Goal: Use online tool/utility: Utilize a website feature to perform a specific function

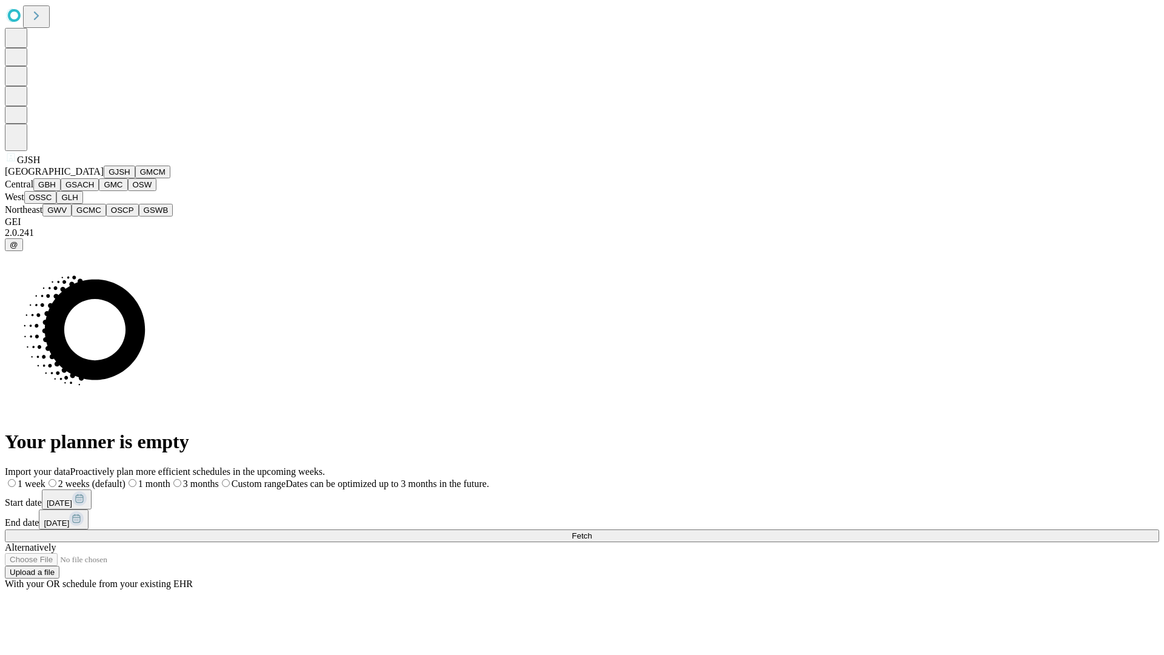
click at [104, 178] on button "GJSH" at bounding box center [120, 171] width 32 height 13
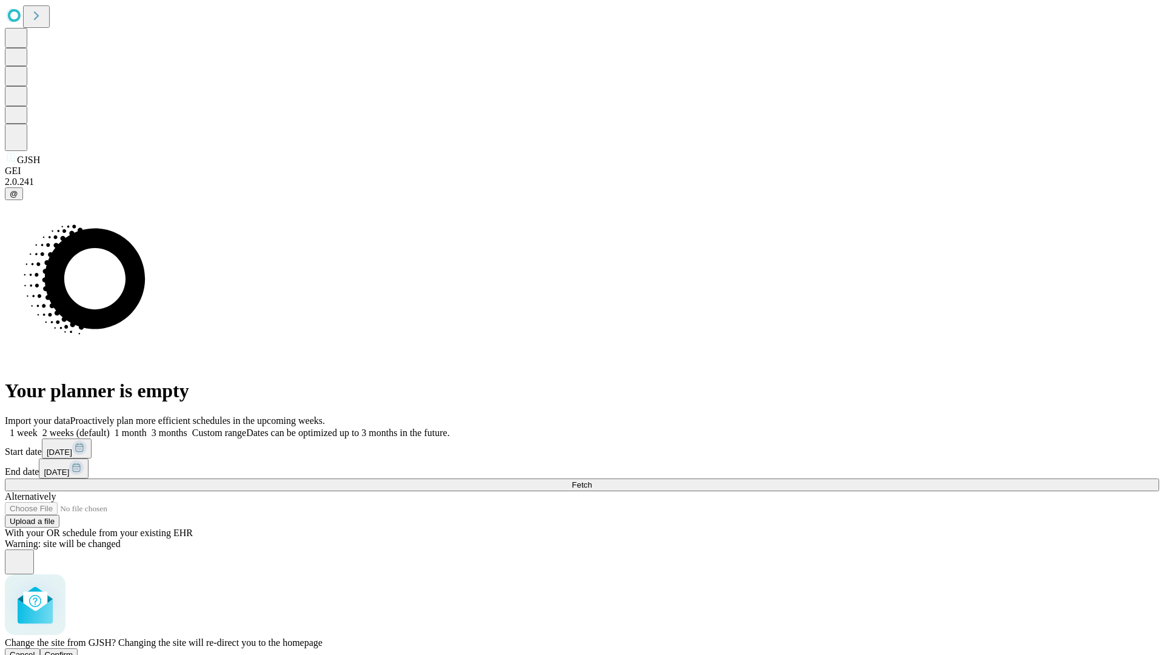
click at [73, 650] on span "Confirm" at bounding box center [59, 654] width 28 height 9
click at [147, 427] on label "1 month" at bounding box center [128, 432] width 37 height 10
click at [592, 480] on span "Fetch" at bounding box center [582, 484] width 20 height 9
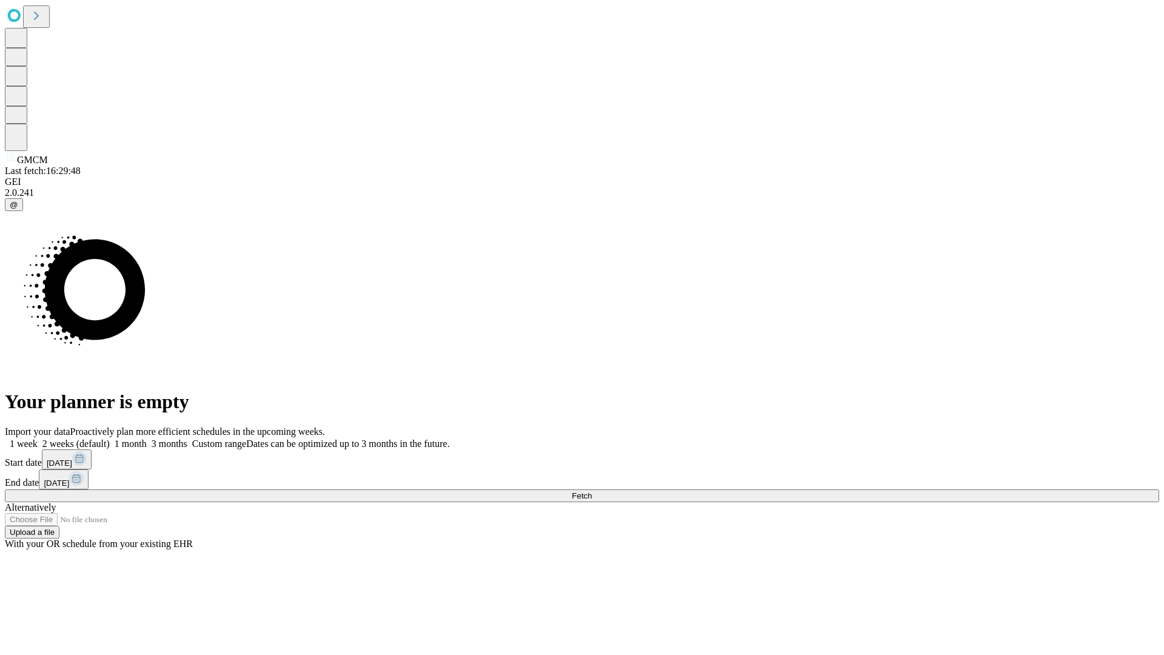
click at [147, 438] on label "1 month" at bounding box center [128, 443] width 37 height 10
click at [592, 491] on span "Fetch" at bounding box center [582, 495] width 20 height 9
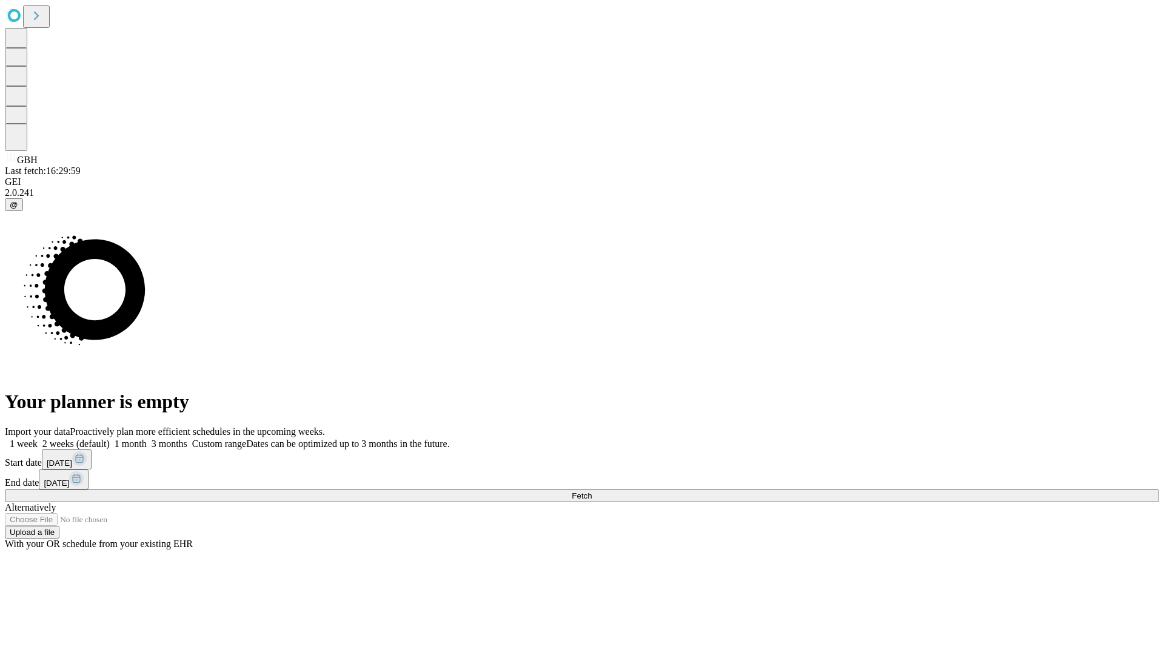
click at [147, 438] on label "1 month" at bounding box center [128, 443] width 37 height 10
click at [592, 491] on span "Fetch" at bounding box center [582, 495] width 20 height 9
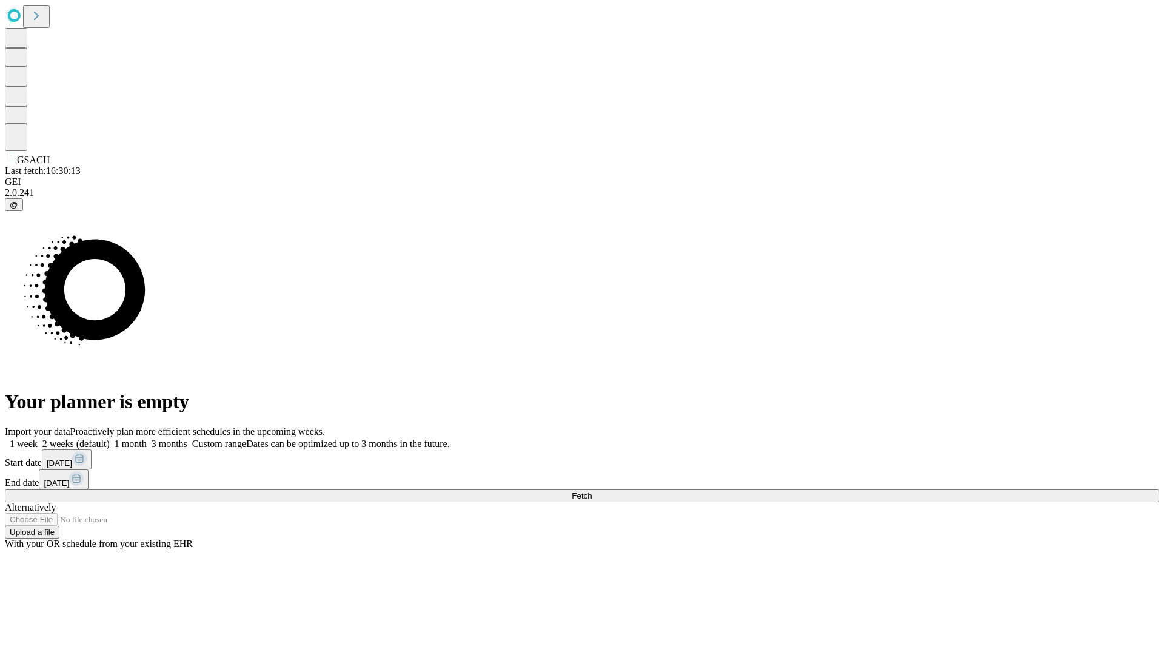
click at [147, 438] on label "1 month" at bounding box center [128, 443] width 37 height 10
click at [592, 491] on span "Fetch" at bounding box center [582, 495] width 20 height 9
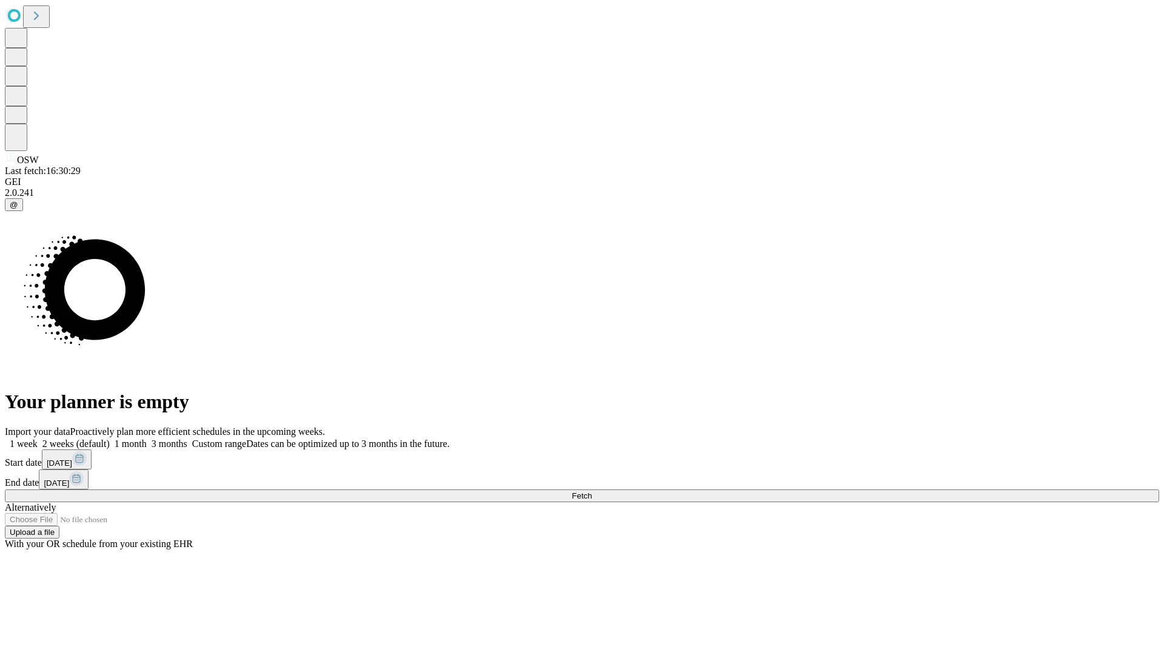
click at [147, 438] on label "1 month" at bounding box center [128, 443] width 37 height 10
click at [592, 491] on span "Fetch" at bounding box center [582, 495] width 20 height 9
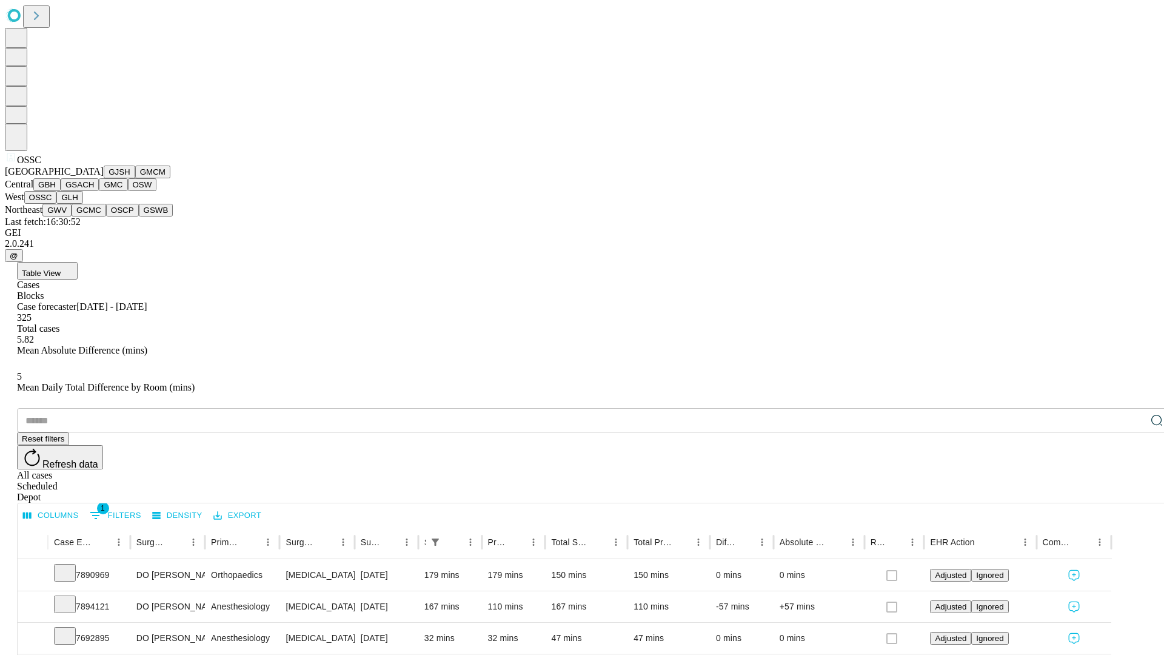
click at [82, 204] on button "GLH" at bounding box center [69, 197] width 26 height 13
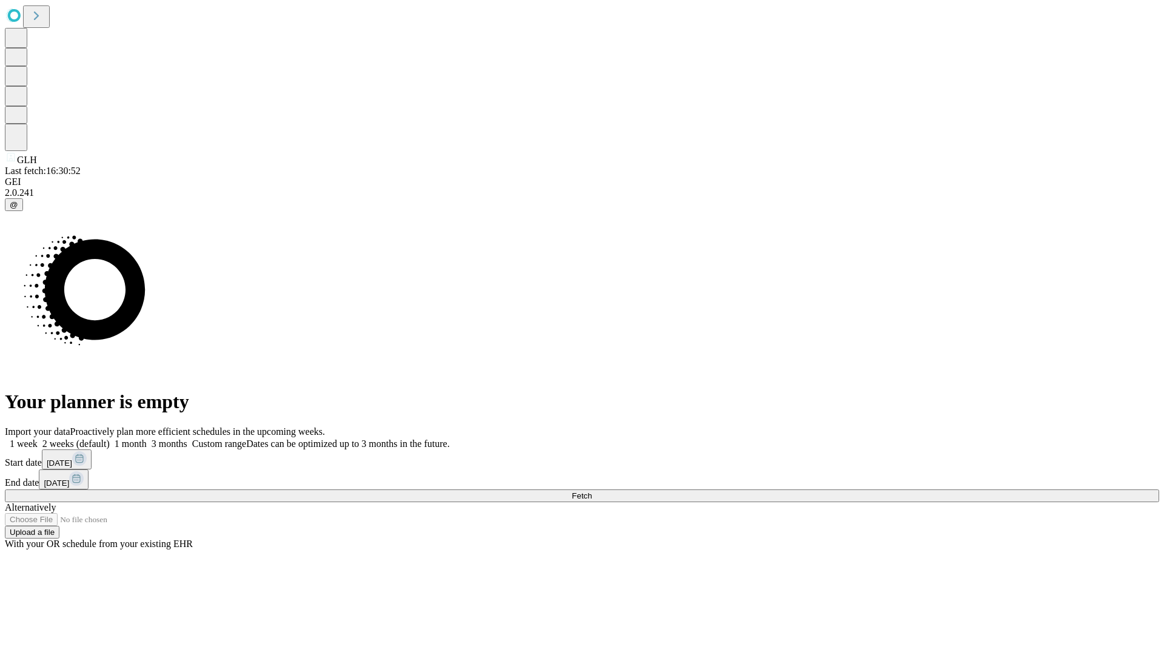
click at [147, 438] on label "1 month" at bounding box center [128, 443] width 37 height 10
click at [592, 491] on span "Fetch" at bounding box center [582, 495] width 20 height 9
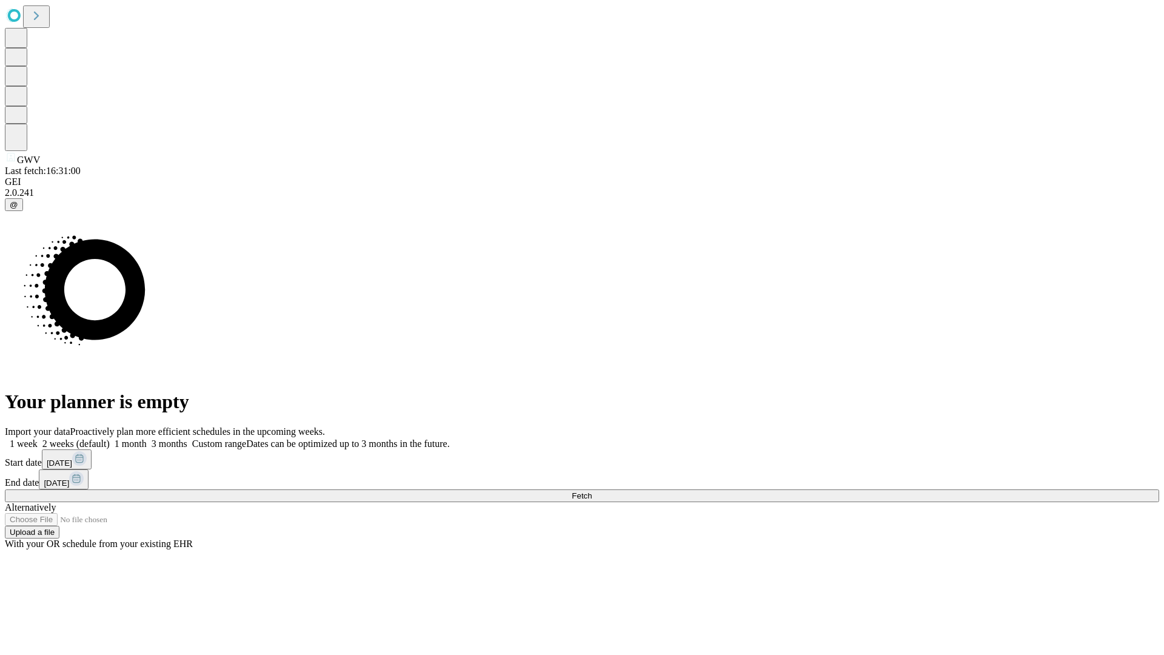
click at [147, 438] on label "1 month" at bounding box center [128, 443] width 37 height 10
click at [592, 491] on span "Fetch" at bounding box center [582, 495] width 20 height 9
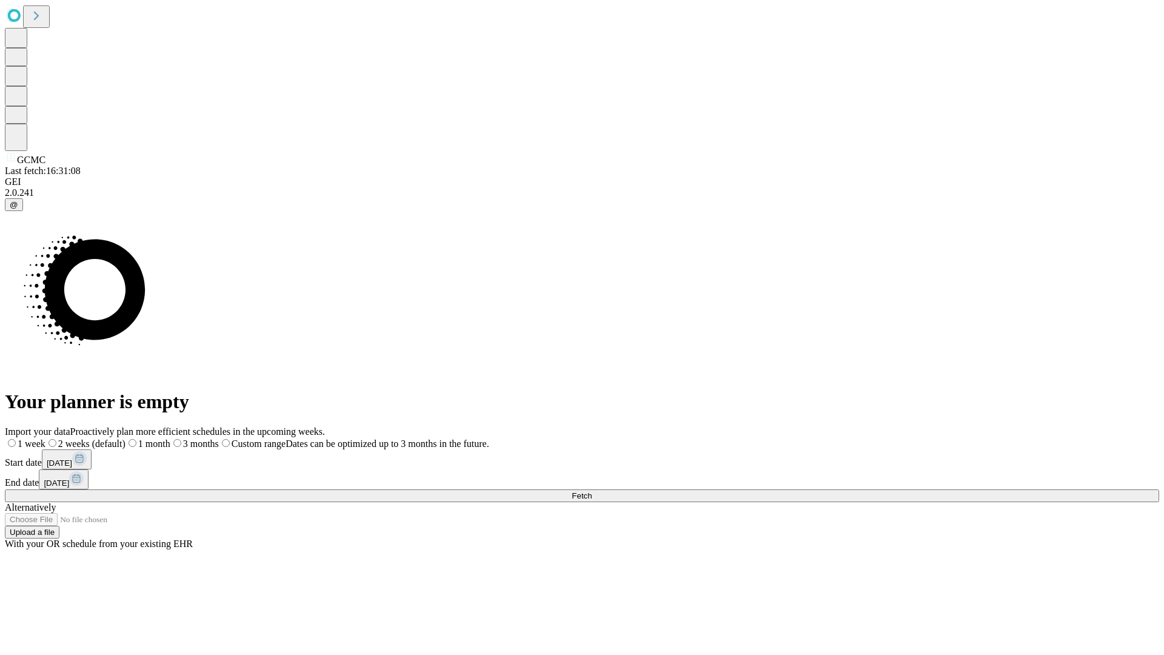
click at [592, 491] on span "Fetch" at bounding box center [582, 495] width 20 height 9
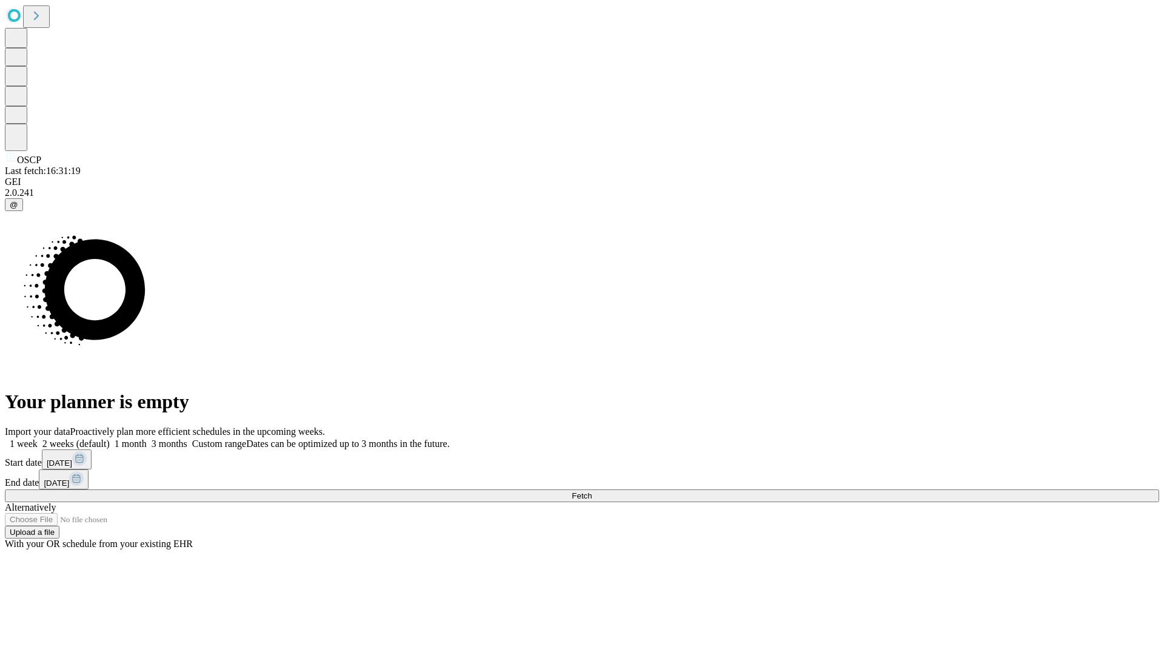
click at [147, 438] on label "1 month" at bounding box center [128, 443] width 37 height 10
click at [592, 491] on span "Fetch" at bounding box center [582, 495] width 20 height 9
